Goal: Task Accomplishment & Management: Manage account settings

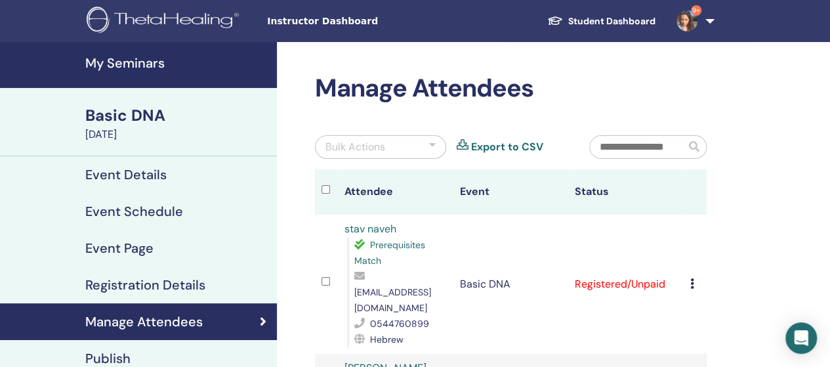
click at [144, 70] on h4 "My Seminars" at bounding box center [177, 63] width 184 height 16
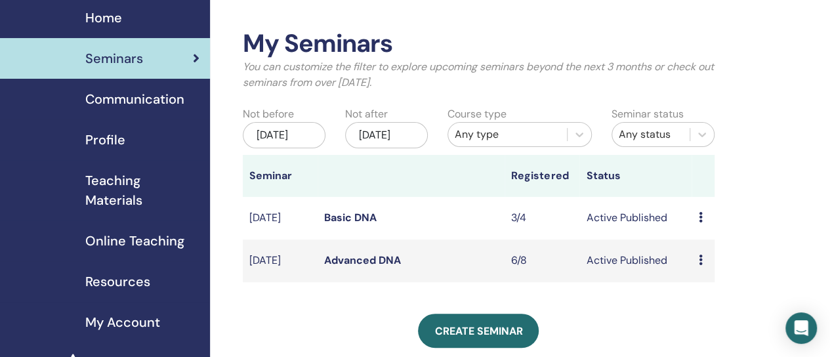
scroll to position [66, 0]
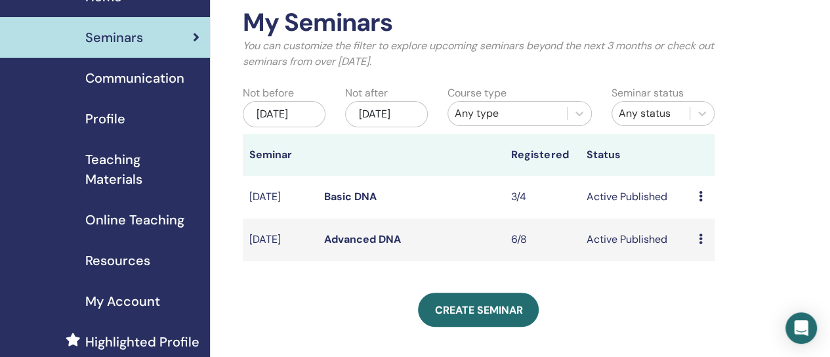
click at [336, 246] on link "Advanced DNA" at bounding box center [362, 239] width 77 height 14
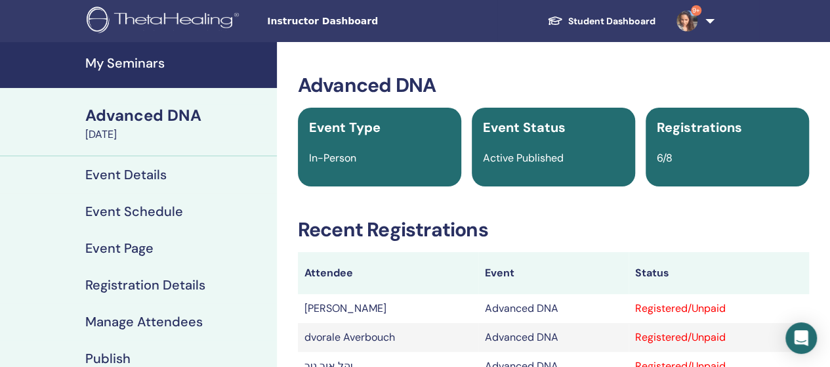
click at [115, 62] on h4 "My Seminars" at bounding box center [177, 63] width 184 height 16
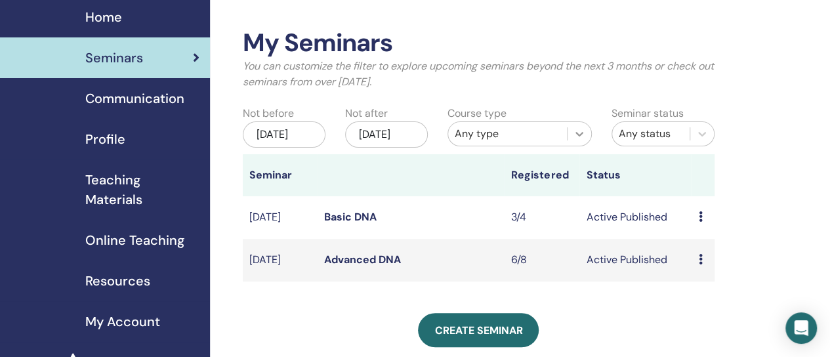
scroll to position [66, 0]
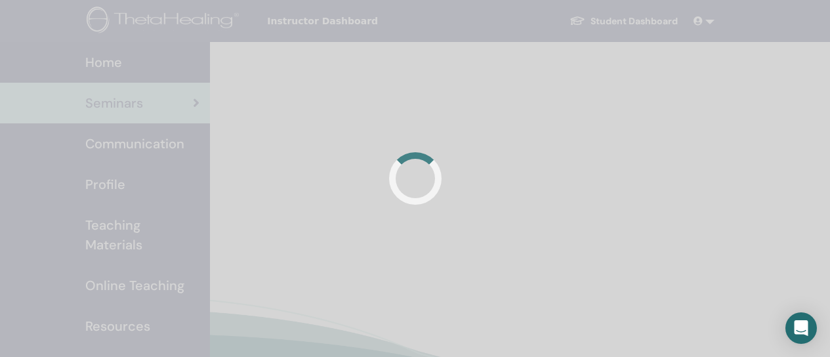
scroll to position [64, 0]
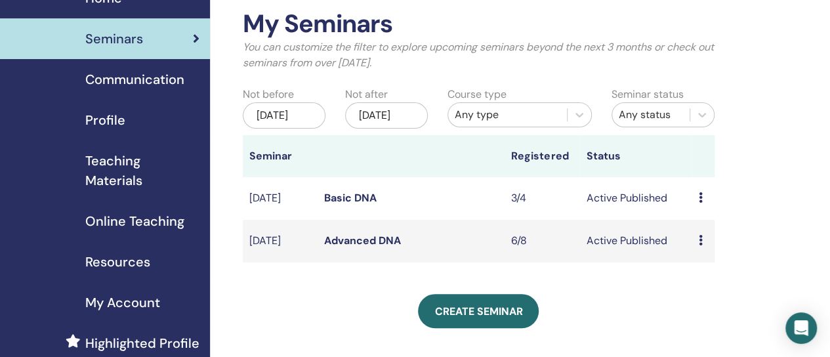
click at [323, 254] on td "Advanced DNA" at bounding box center [411, 241] width 187 height 43
click at [327, 247] on link "Advanced DNA" at bounding box center [362, 241] width 77 height 14
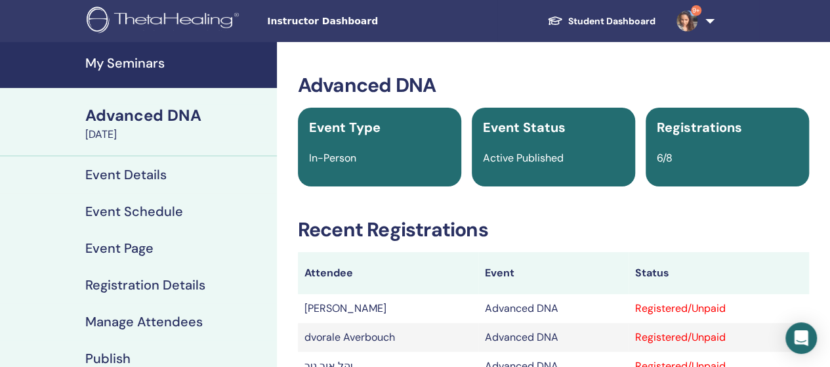
scroll to position [131, 0]
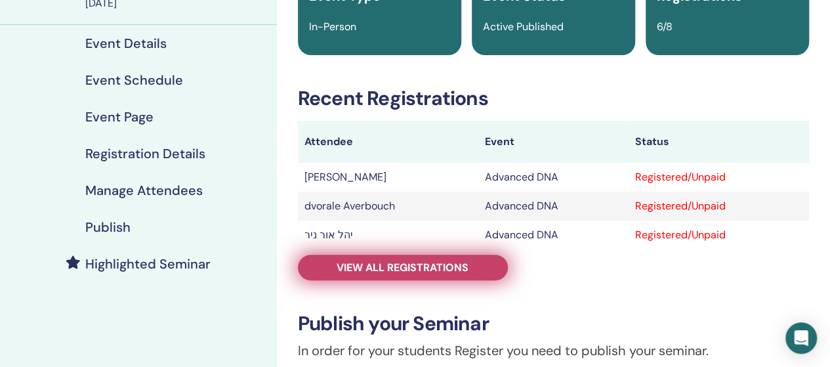
click at [420, 267] on span "View all registrations" at bounding box center [403, 267] width 132 height 14
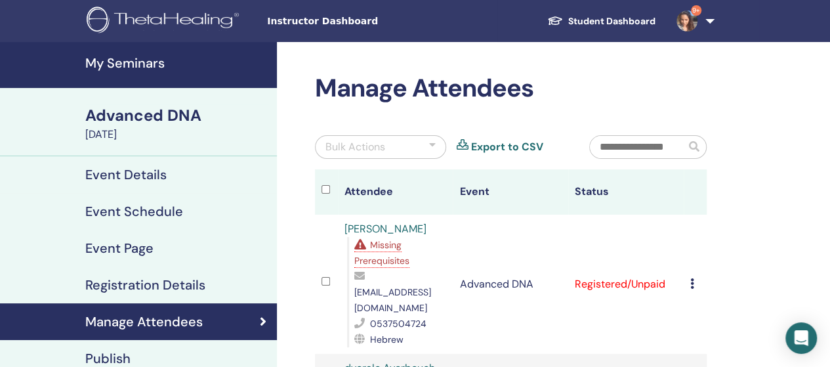
click at [152, 61] on h4 "My Seminars" at bounding box center [177, 63] width 184 height 16
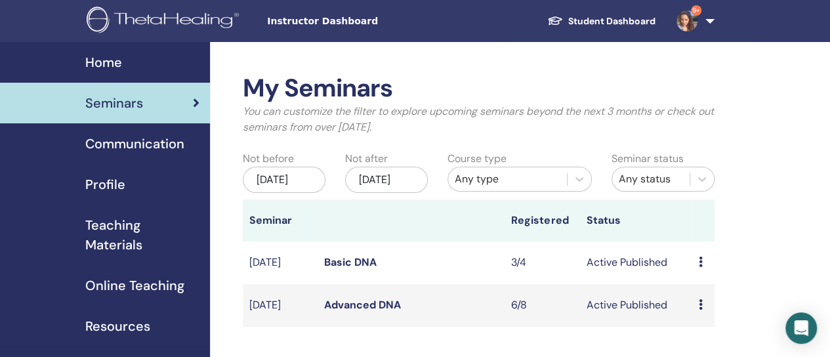
click at [348, 269] on link "Basic DNA" at bounding box center [350, 262] width 52 height 14
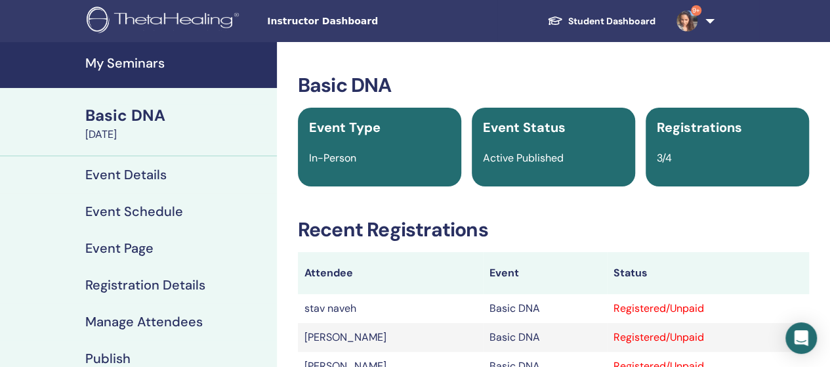
click at [159, 64] on h4 "My Seminars" at bounding box center [177, 63] width 184 height 16
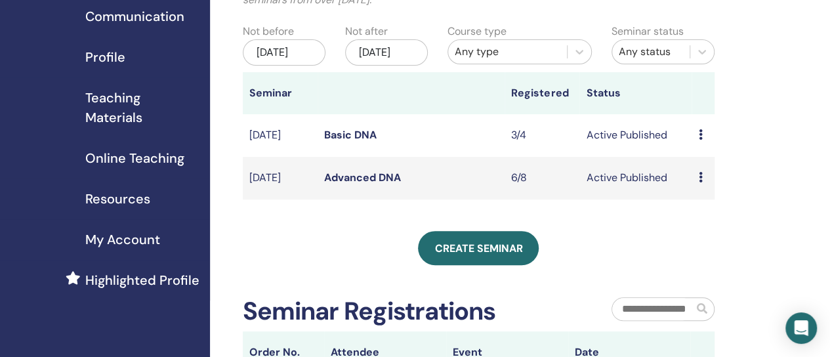
scroll to position [131, 0]
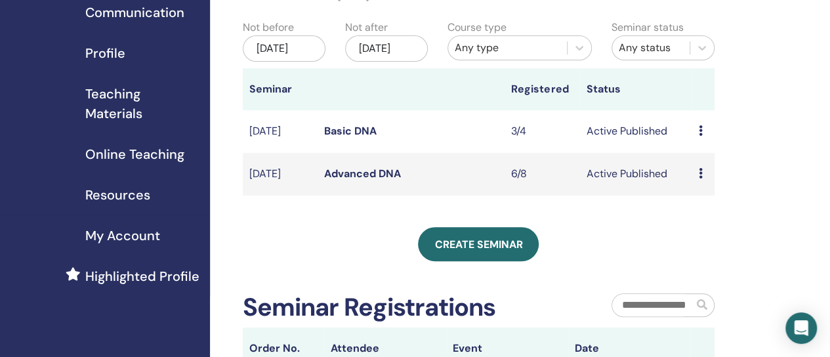
click at [346, 180] on link "Advanced DNA" at bounding box center [362, 174] width 77 height 14
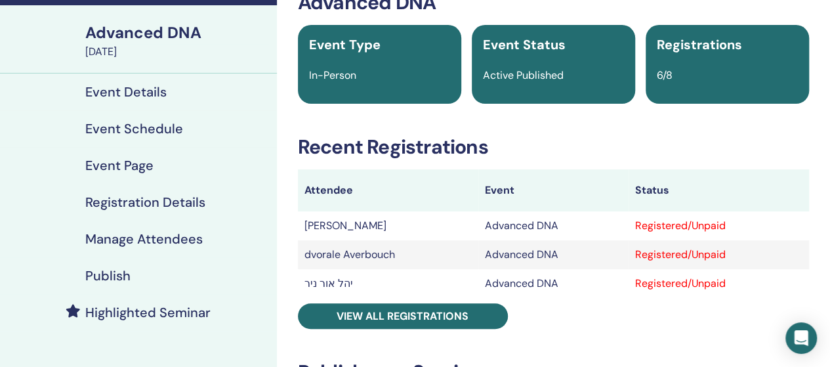
scroll to position [197, 0]
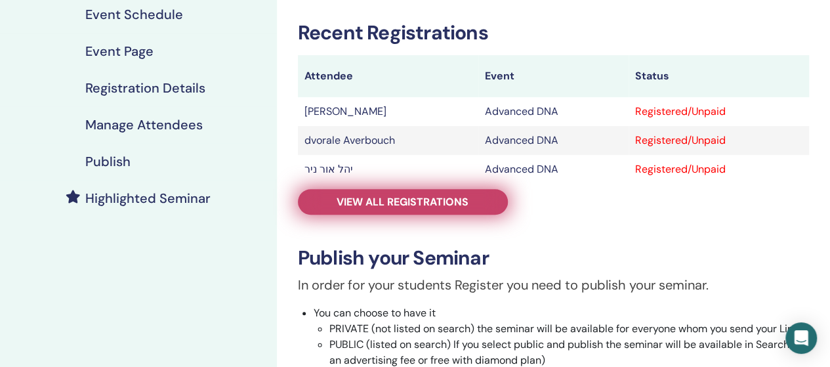
click at [382, 205] on span "View all registrations" at bounding box center [403, 202] width 132 height 14
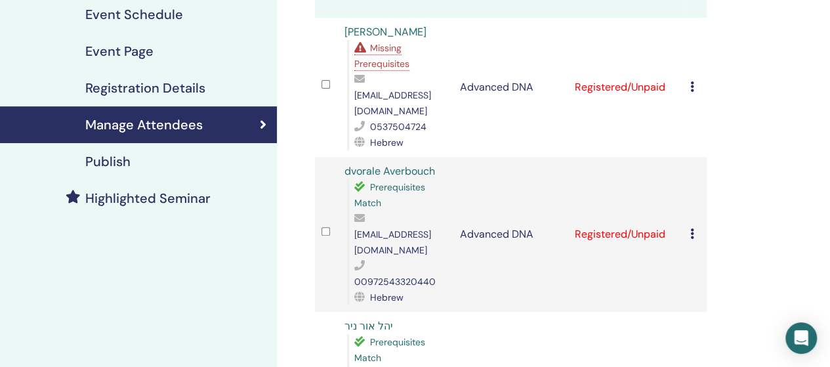
click at [392, 35] on link "SIMONA COHEN" at bounding box center [385, 32] width 82 height 14
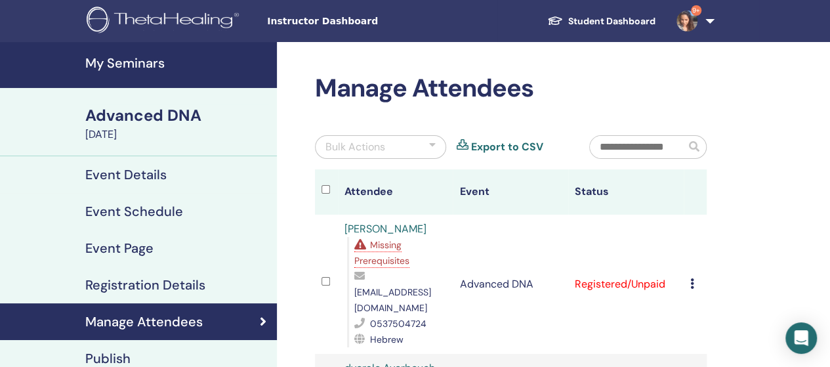
click at [108, 65] on h4 "My Seminars" at bounding box center [177, 63] width 184 height 16
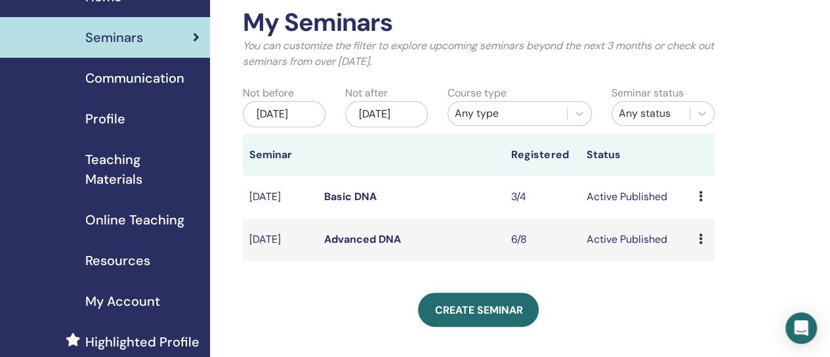
scroll to position [131, 0]
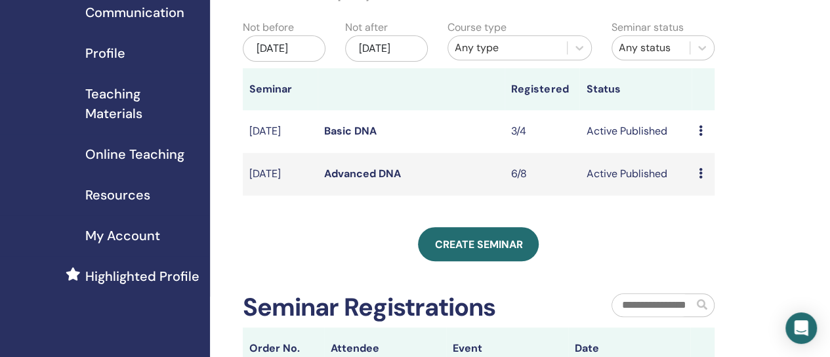
click at [370, 138] on link "Basic DNA" at bounding box center [350, 131] width 52 height 14
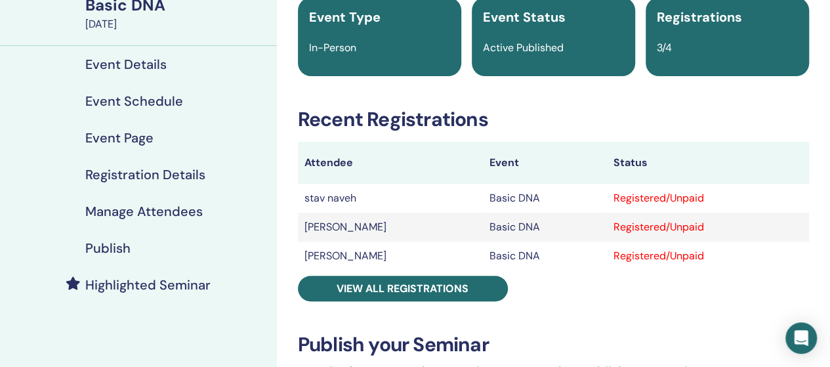
scroll to position [131, 0]
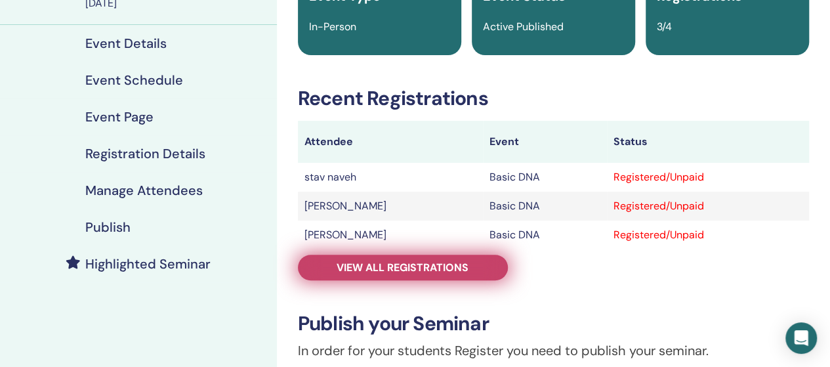
click at [395, 267] on span "View all registrations" at bounding box center [403, 267] width 132 height 14
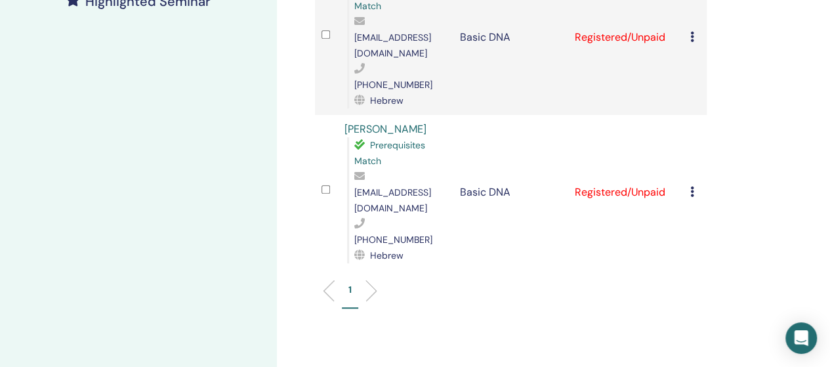
scroll to position [197, 0]
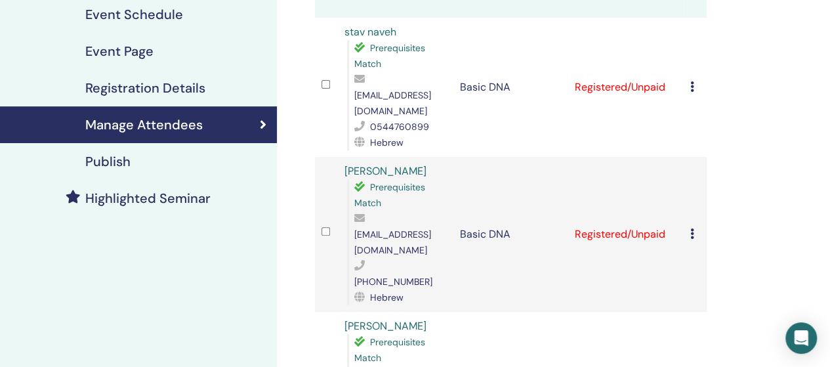
click at [606, 78] on td "Registered/Unpaid" at bounding box center [625, 87] width 115 height 139
click at [693, 81] on icon at bounding box center [692, 86] width 4 height 10
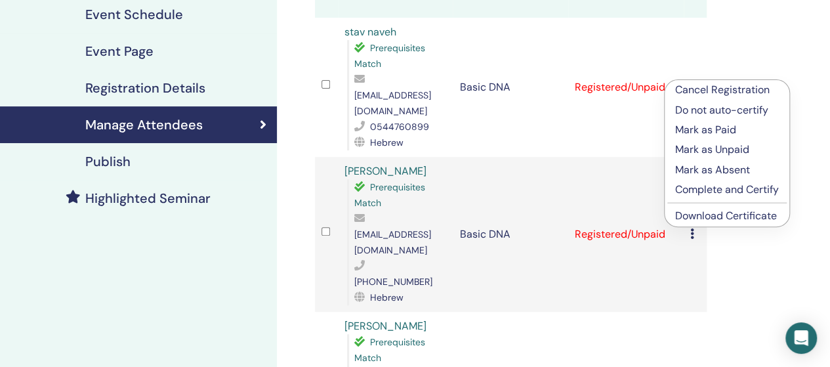
click at [720, 191] on p "Complete and Certify" at bounding box center [727, 190] width 104 height 16
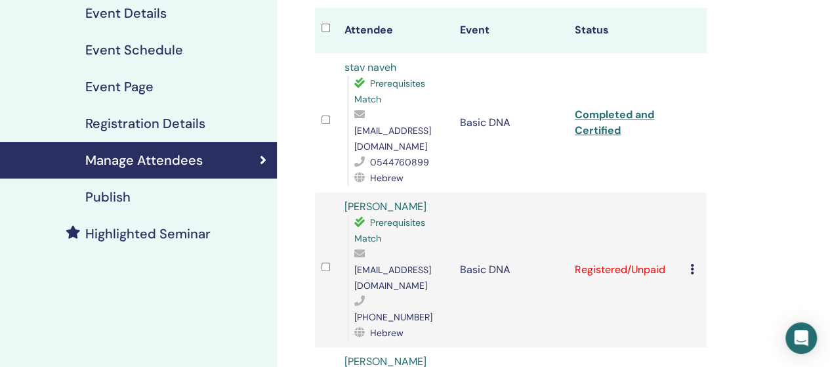
scroll to position [197, 0]
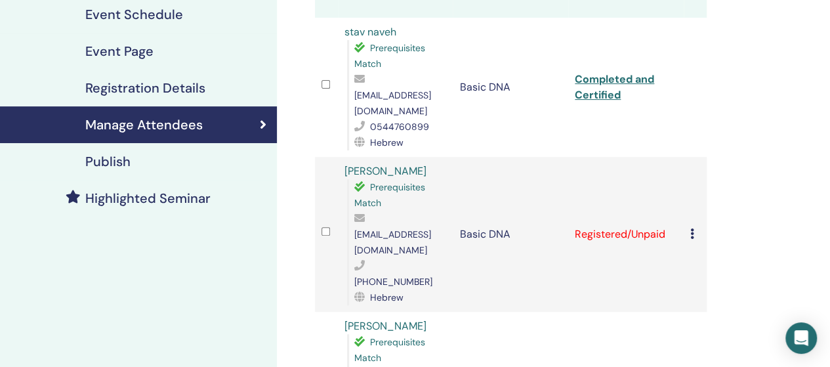
click at [692, 228] on icon at bounding box center [692, 233] width 4 height 10
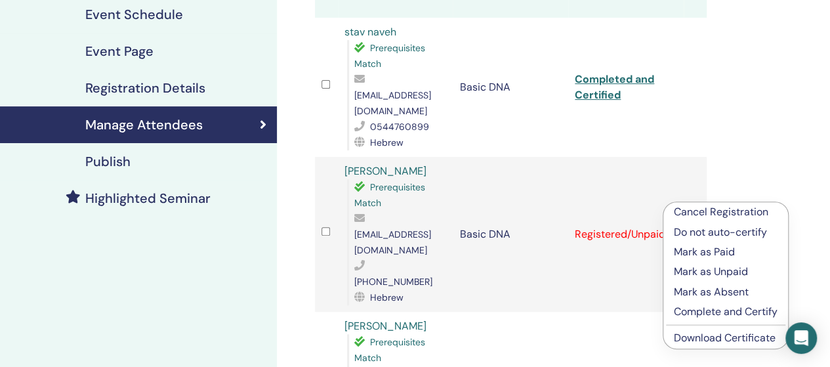
click at [701, 306] on p "Complete and Certify" at bounding box center [726, 312] width 104 height 16
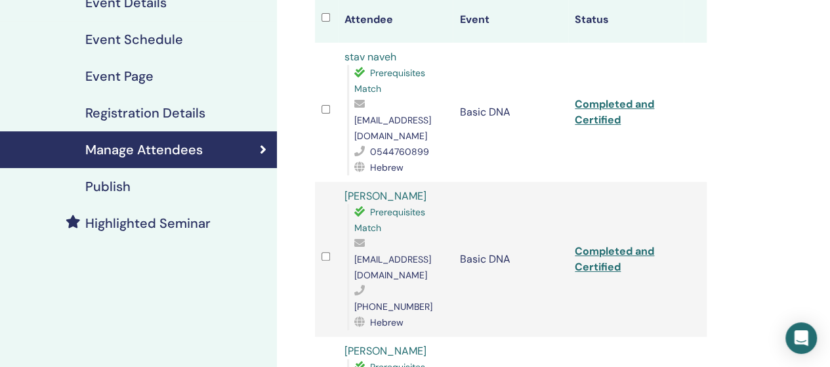
scroll to position [262, 0]
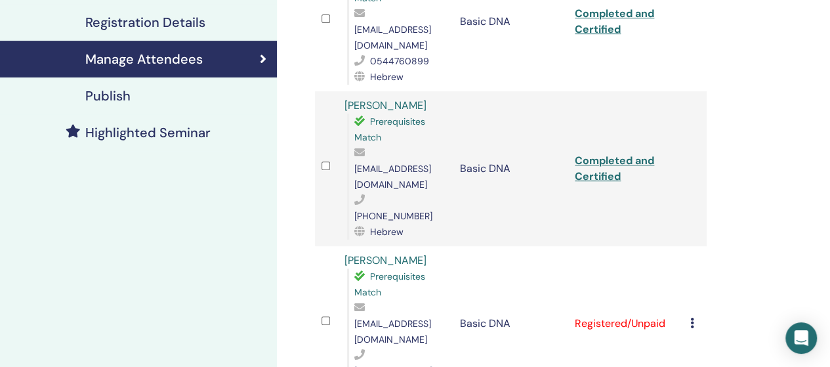
click at [691, 318] on icon at bounding box center [692, 323] width 4 height 10
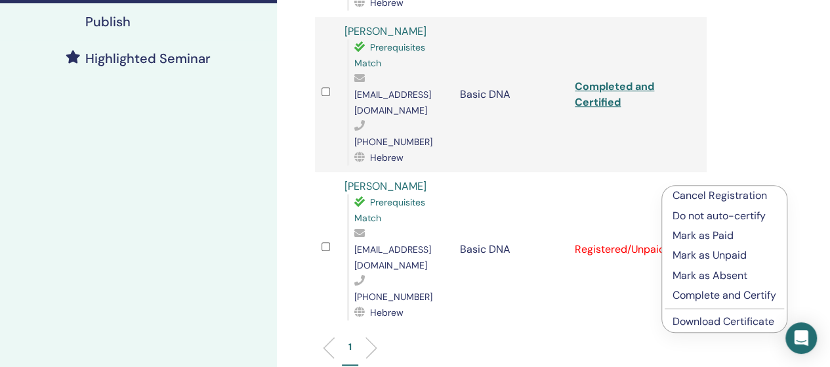
scroll to position [394, 0]
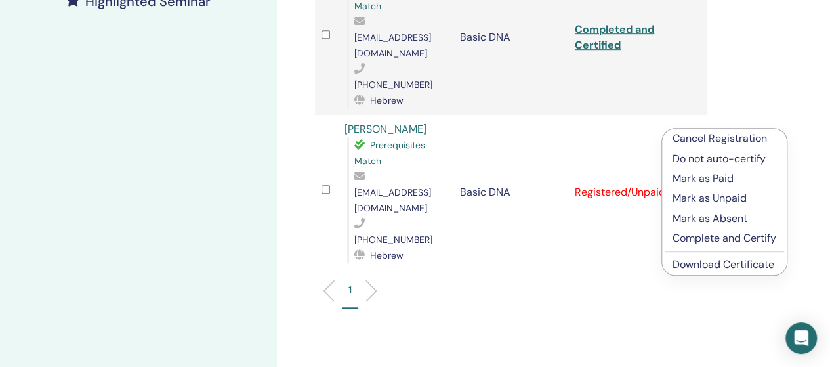
click at [700, 241] on p "Complete and Certify" at bounding box center [724, 238] width 104 height 16
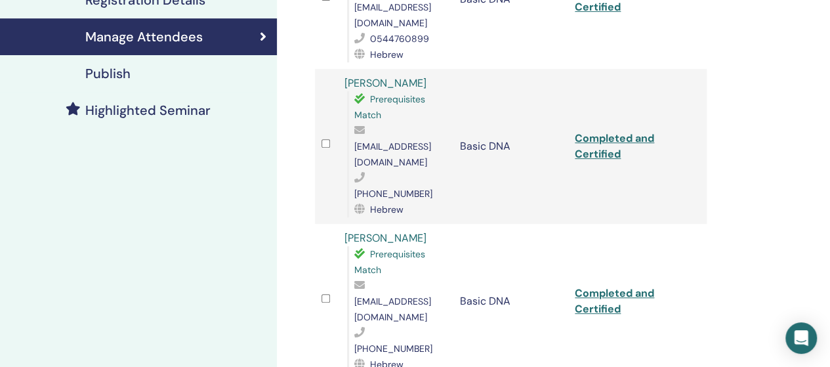
scroll to position [50, 0]
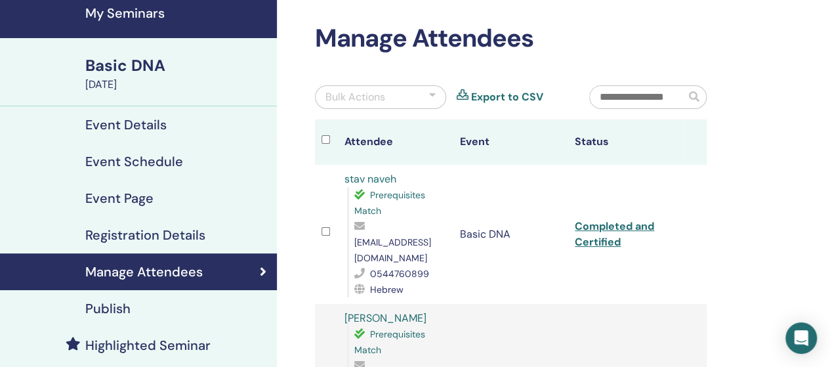
click at [122, 5] on h4 "My Seminars" at bounding box center [177, 13] width 184 height 16
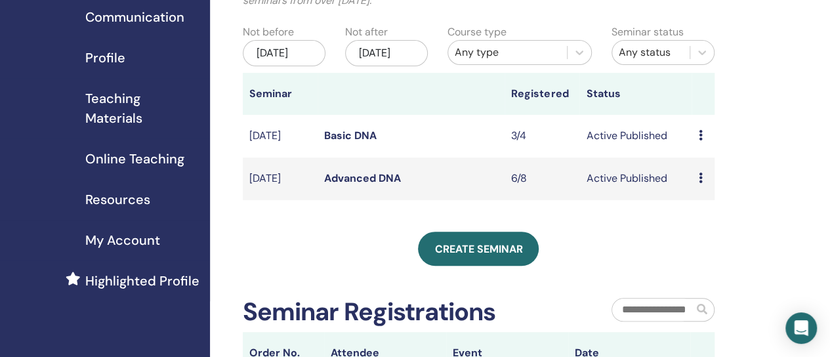
scroll to position [131, 0]
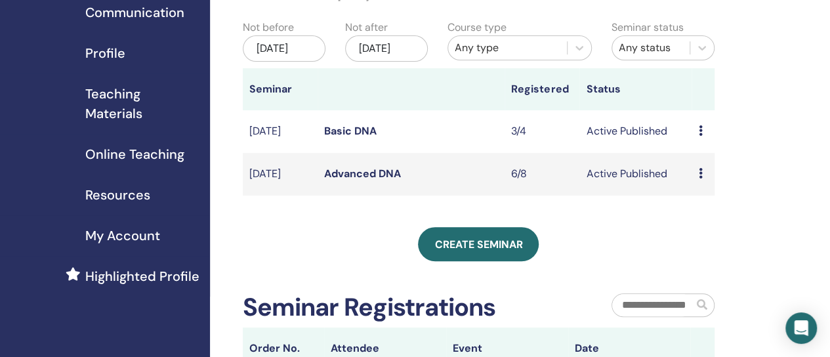
click at [372, 180] on link "Advanced DNA" at bounding box center [362, 174] width 77 height 14
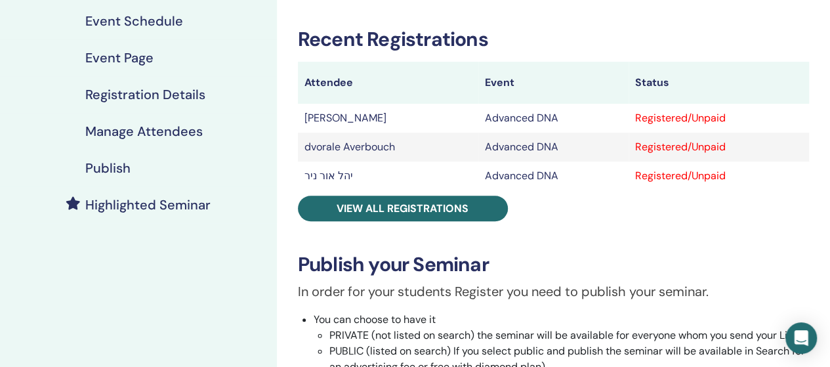
scroll to position [197, 0]
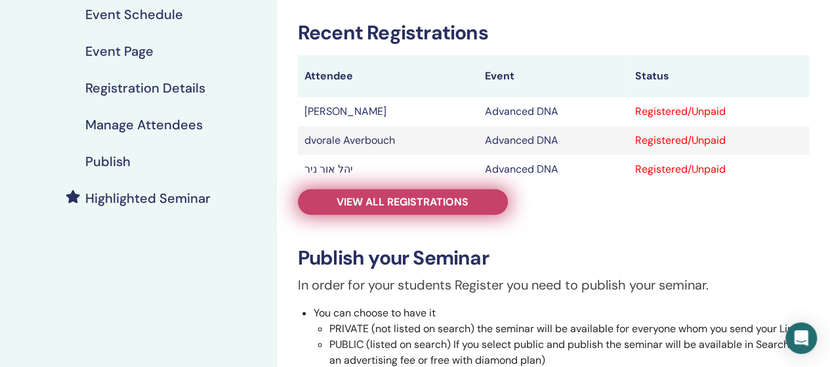
click at [371, 201] on span "View all registrations" at bounding box center [403, 202] width 132 height 14
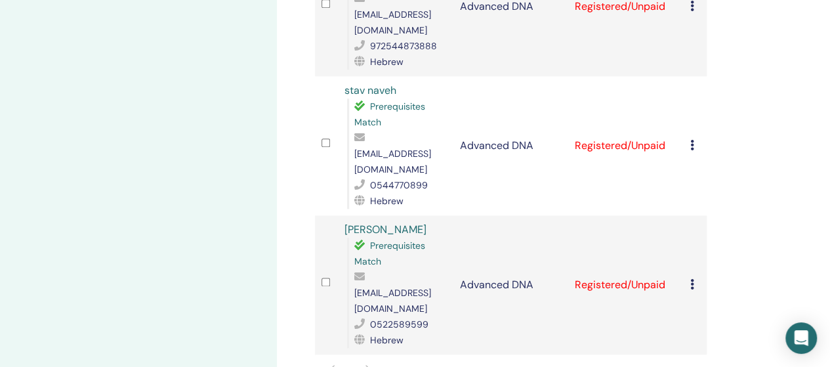
scroll to position [722, 0]
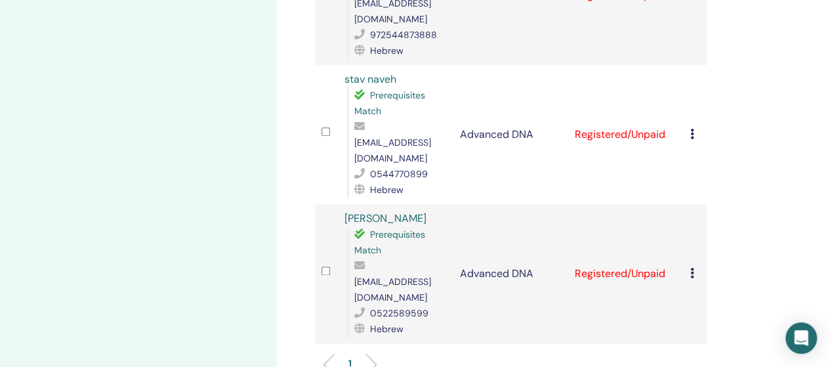
click at [691, 268] on icon at bounding box center [692, 273] width 4 height 10
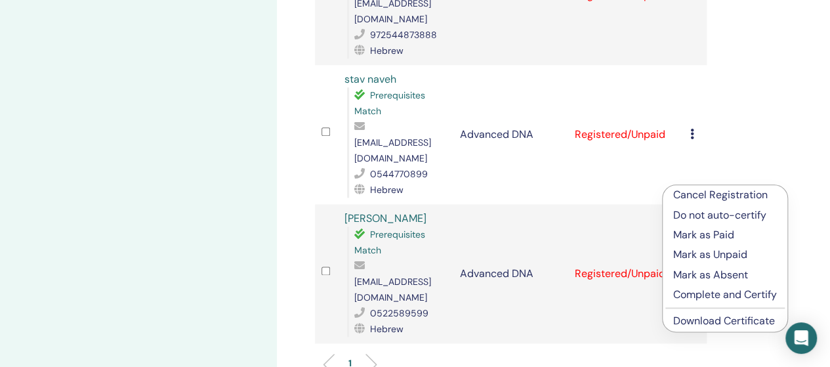
click at [710, 289] on p "Complete and Certify" at bounding box center [725, 295] width 104 height 16
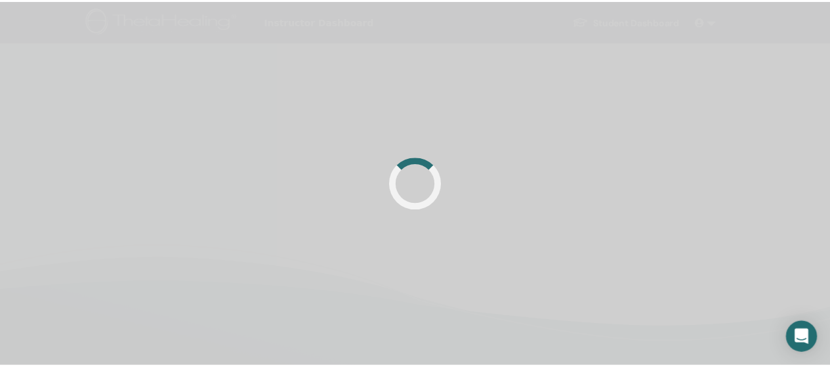
scroll to position [312, 0]
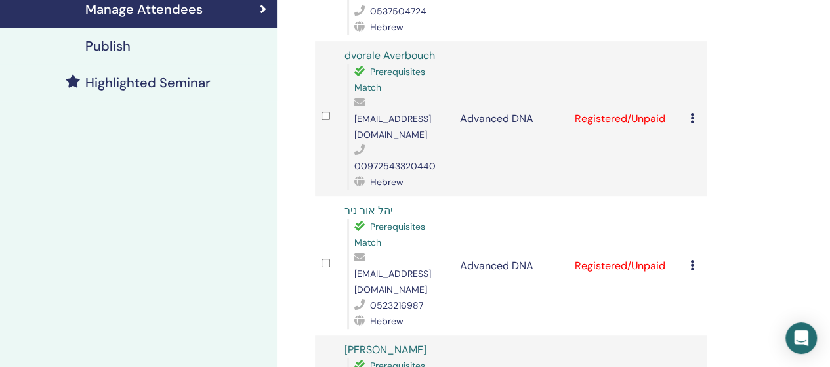
click at [697, 258] on div "Cancel Registration Do not auto-certify Mark as Paid Mark as Unpaid Mark as Abs…" at bounding box center [695, 266] width 10 height 16
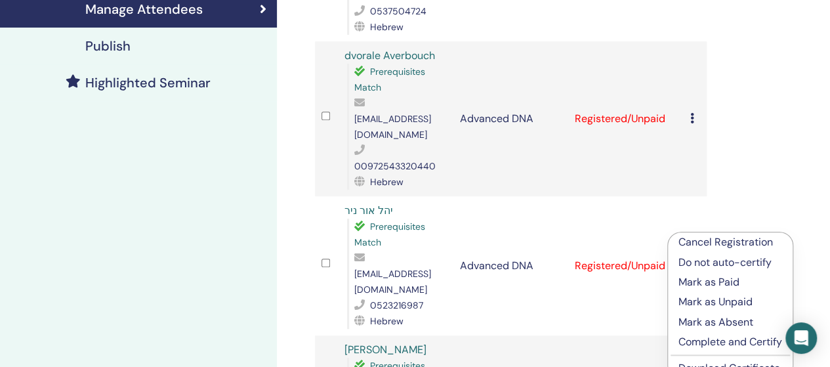
click at [703, 340] on p "Complete and Certify" at bounding box center [730, 342] width 104 height 16
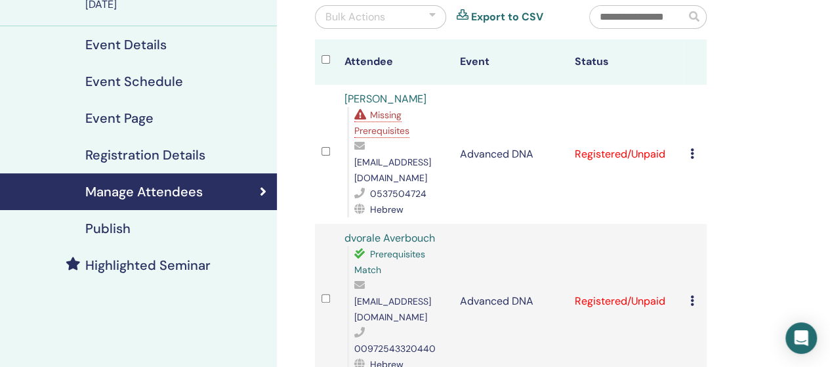
scroll to position [131, 0]
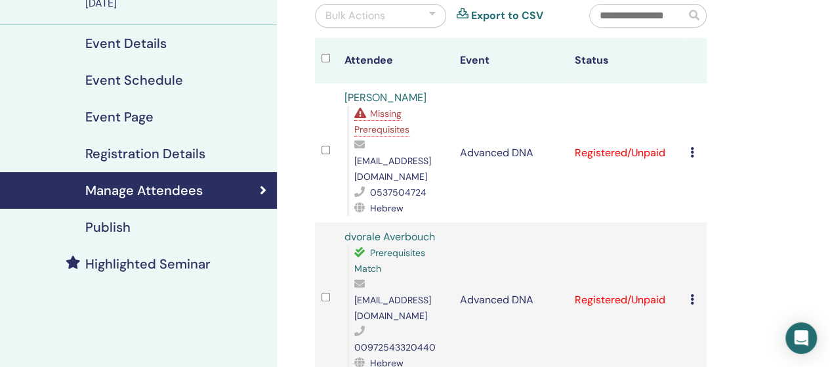
click at [689, 146] on td "Cancel Registration Do not auto-certify Mark as Paid Mark as Unpaid Mark as Abs…" at bounding box center [695, 152] width 23 height 139
click at [692, 147] on td "Cancel Registration Do not auto-certify Mark as Paid Mark as Unpaid Mark as Abs…" at bounding box center [695, 152] width 23 height 139
click at [692, 147] on icon at bounding box center [692, 152] width 4 height 10
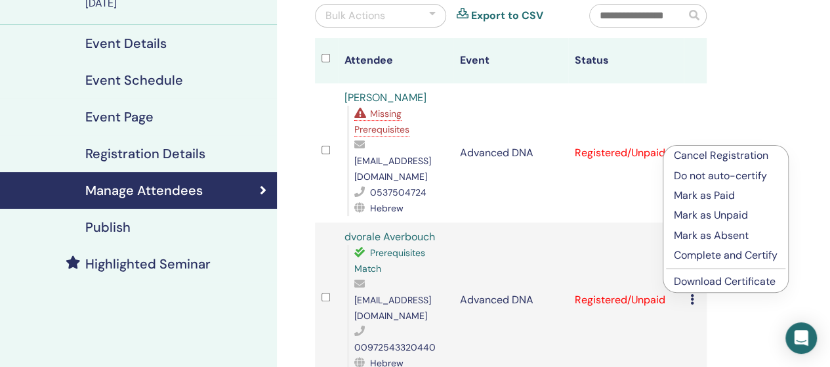
click at [543, 222] on td "Advanced DNA" at bounding box center [510, 299] width 115 height 155
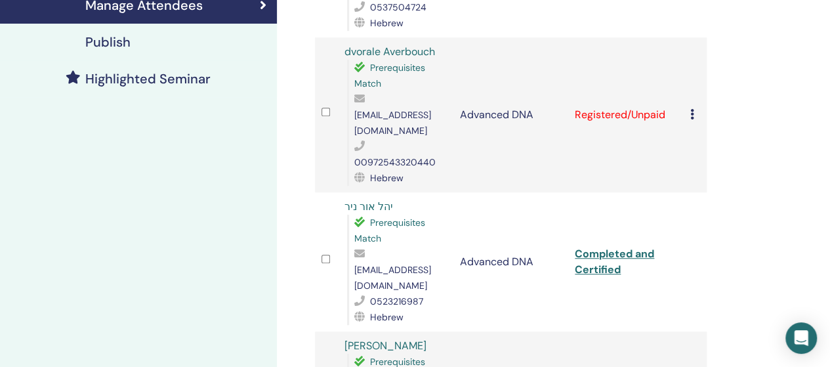
scroll to position [328, 0]
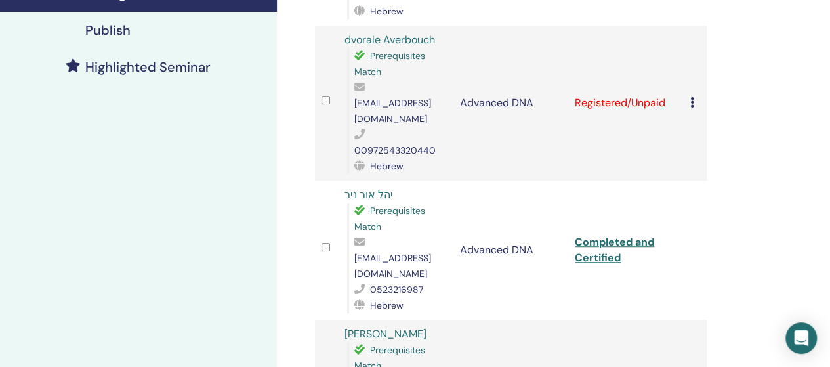
click at [693, 97] on icon at bounding box center [692, 102] width 4 height 10
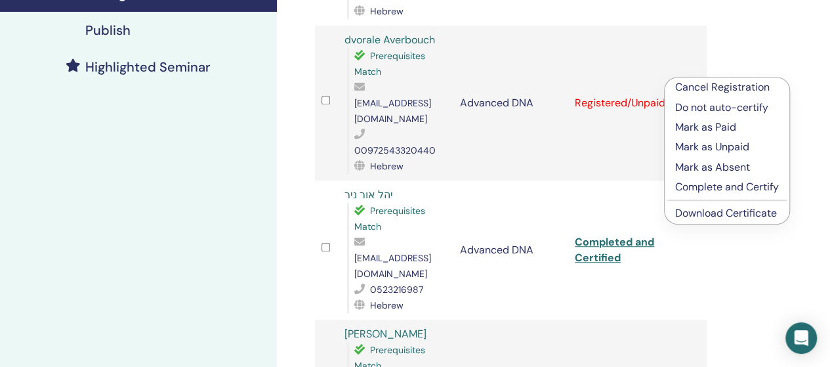
click at [702, 183] on p "Complete and Certify" at bounding box center [727, 187] width 104 height 16
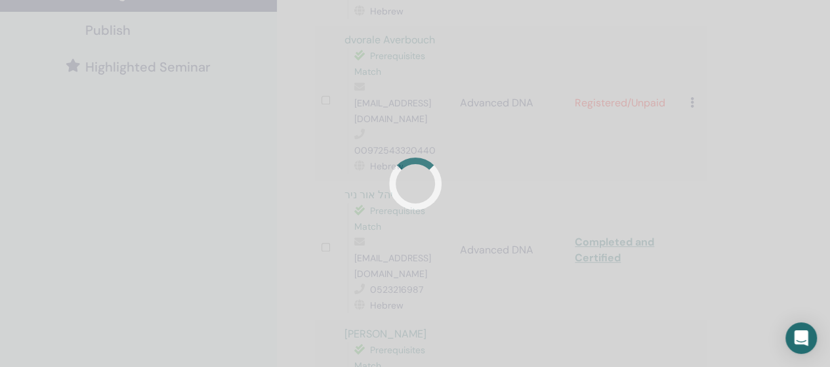
click at [702, 183] on div at bounding box center [415, 183] width 830 height 367
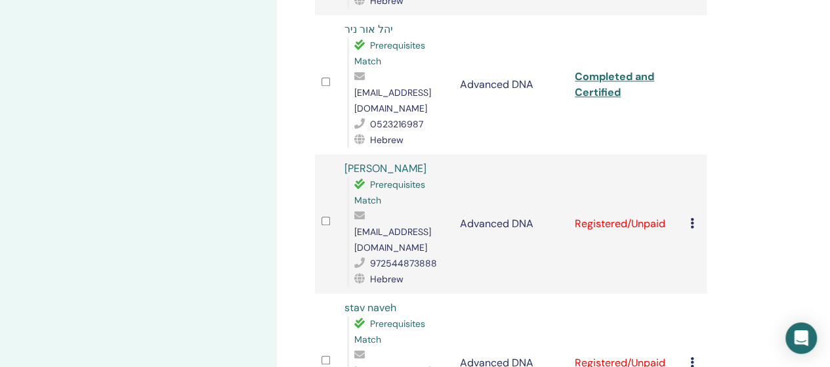
scroll to position [575, 0]
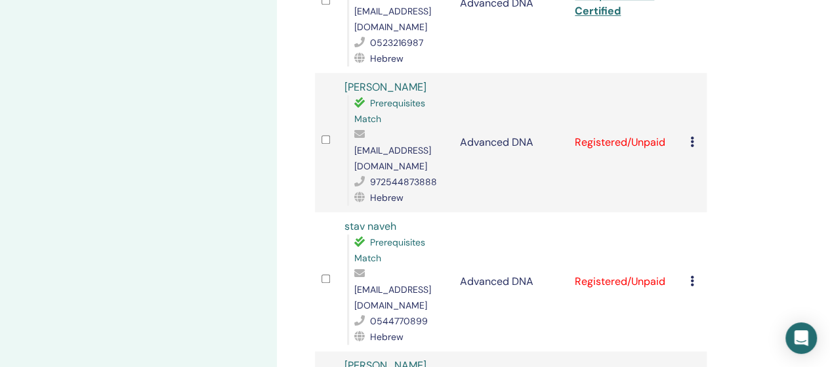
click at [691, 136] on icon at bounding box center [692, 141] width 4 height 10
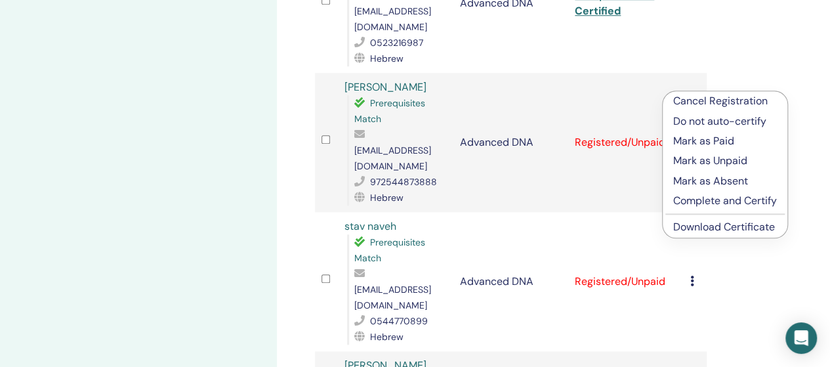
click at [701, 197] on p "Complete and Certify" at bounding box center [725, 201] width 104 height 16
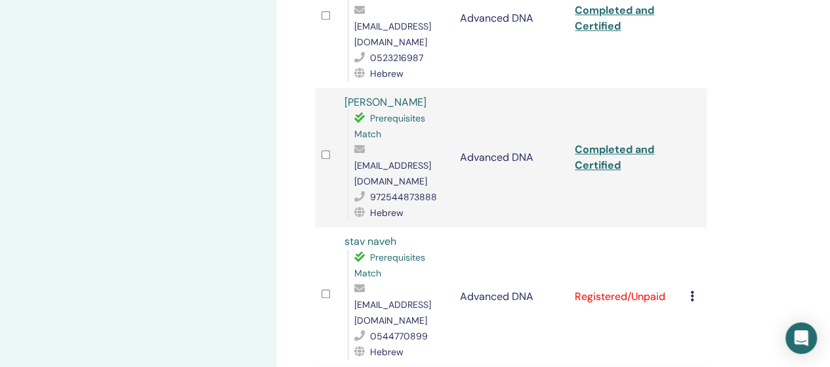
scroll to position [590, 0]
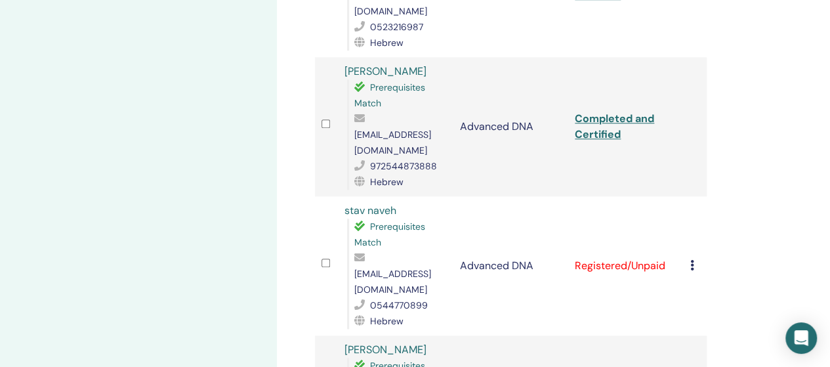
click at [689, 196] on td "Cancel Registration Do not auto-certify Mark as Paid Mark as Unpaid Mark as Abs…" at bounding box center [695, 265] width 23 height 139
click at [691, 260] on icon at bounding box center [692, 265] width 4 height 10
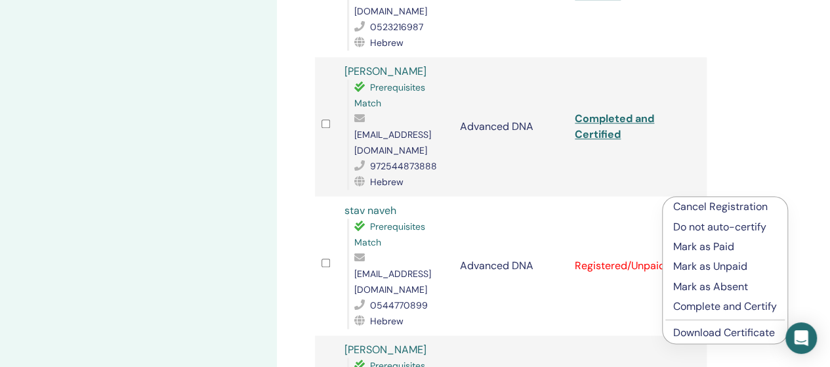
click at [697, 304] on p "Complete and Certify" at bounding box center [725, 306] width 104 height 16
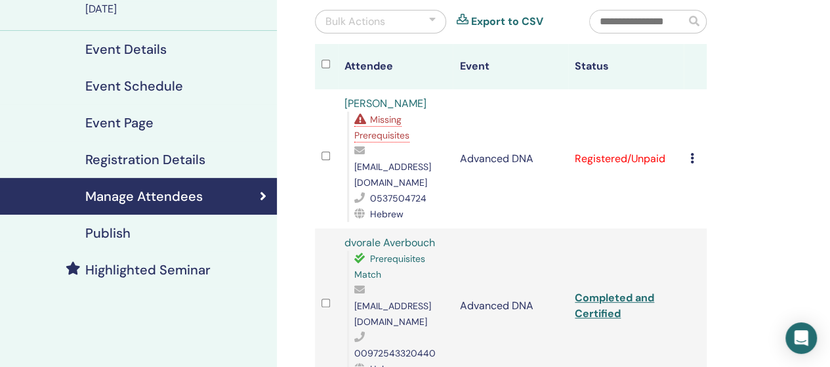
scroll to position [131, 0]
